Goal: Find specific page/section: Find specific page/section

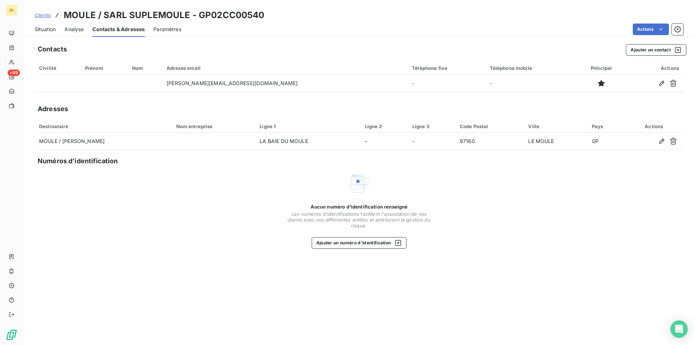
click at [43, 16] on span "Clients" at bounding box center [43, 15] width 16 height 6
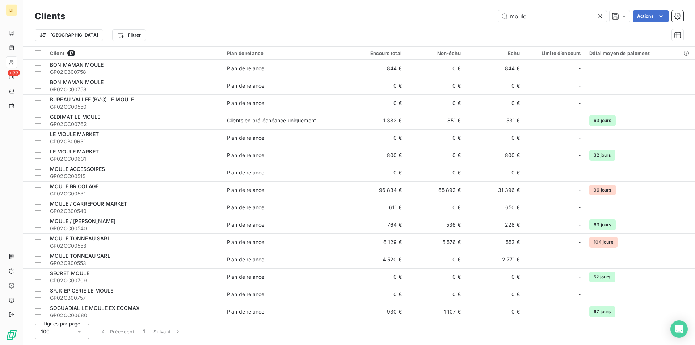
click at [599, 16] on icon at bounding box center [600, 16] width 7 height 7
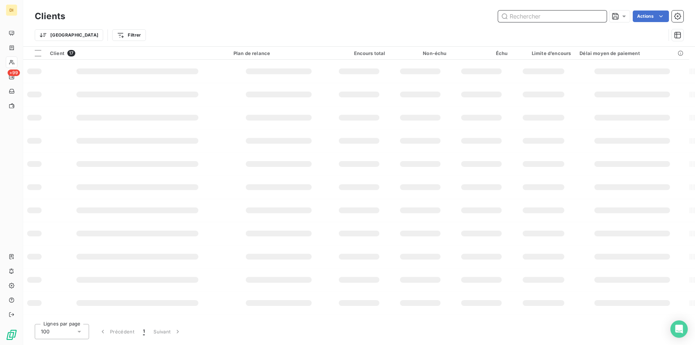
click at [557, 17] on input "text" at bounding box center [552, 16] width 109 height 12
type input "MARY"
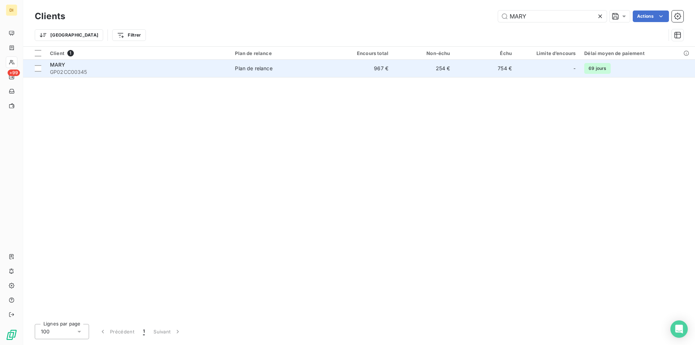
click at [289, 67] on span "Plan de relance" at bounding box center [281, 68] width 92 height 7
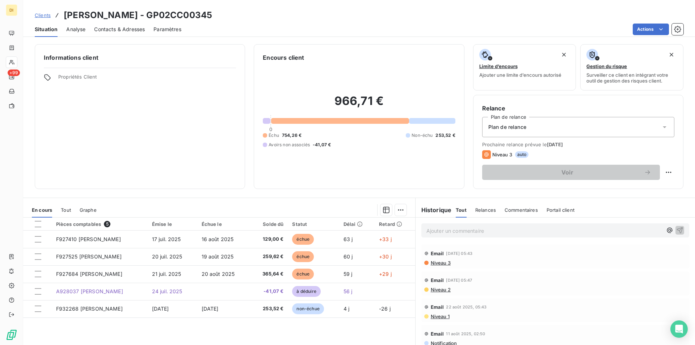
click at [41, 12] on link "Clients" at bounding box center [43, 15] width 16 height 7
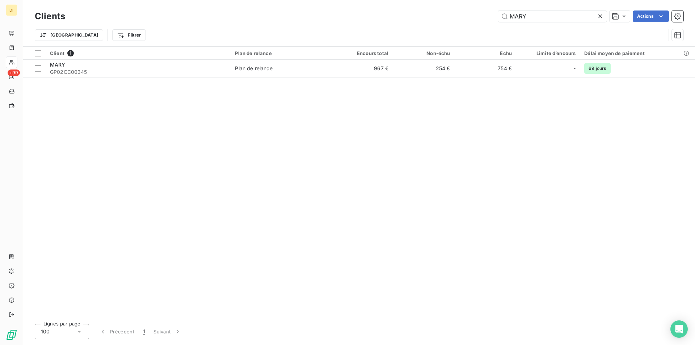
click at [600, 14] on icon at bounding box center [600, 16] width 7 height 7
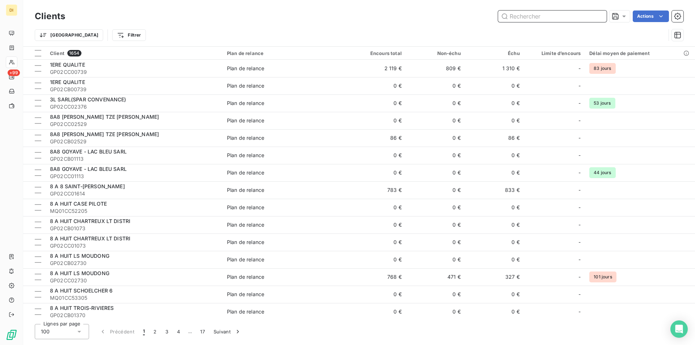
click at [523, 18] on input "text" at bounding box center [552, 16] width 109 height 12
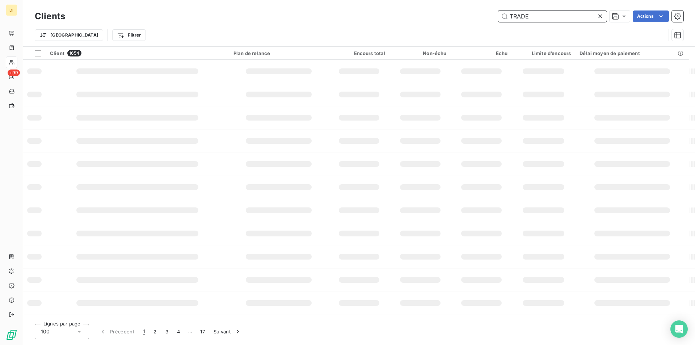
type input "TRADE"
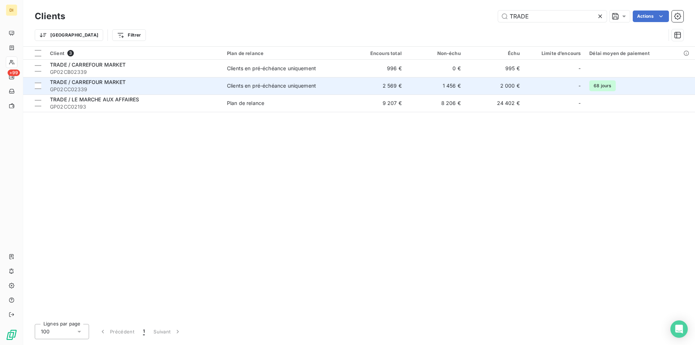
click at [278, 84] on div "Clients en pré-échéance uniquement" at bounding box center [271, 85] width 89 height 7
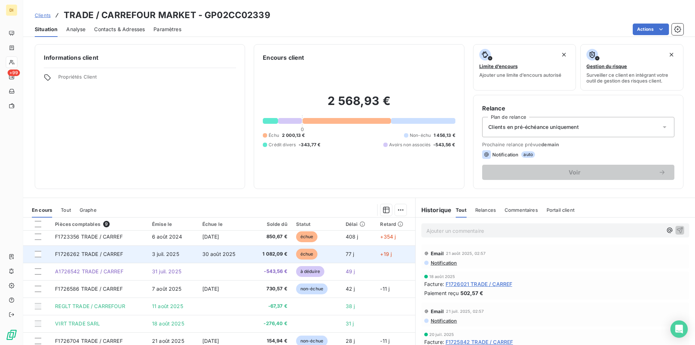
scroll to position [30, 0]
